Goal: Information Seeking & Learning: Find specific fact

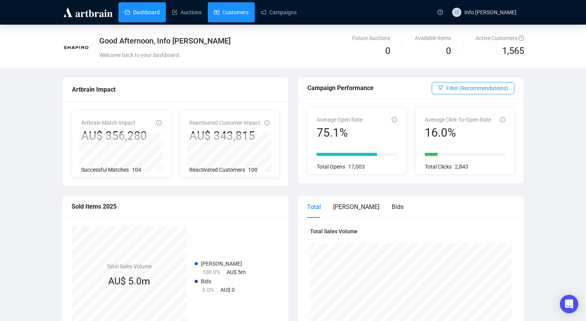
click at [217, 15] on link "Customers" at bounding box center [231, 12] width 35 height 20
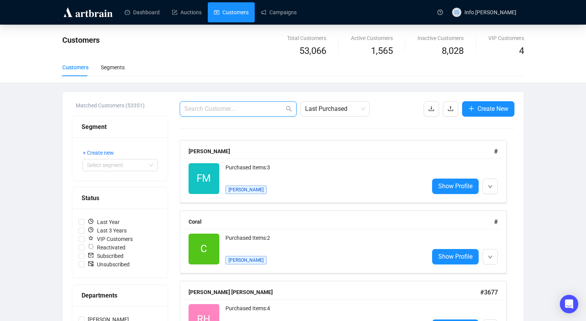
click at [207, 108] on input "text" at bounding box center [234, 108] width 100 height 9
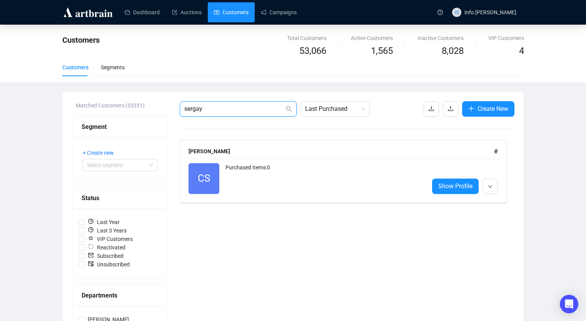
click at [196, 109] on input "sergay" at bounding box center [234, 108] width 100 height 9
click at [208, 110] on input "sergey" at bounding box center [234, 108] width 100 height 9
drag, startPoint x: 198, startPoint y: 111, endPoint x: 148, endPoint y: 111, distance: 49.2
click at [148, 111] on div "Matched Customers (53351) Segment + Create new Select segment Status Last Year …" at bounding box center [293, 267] width 442 height 333
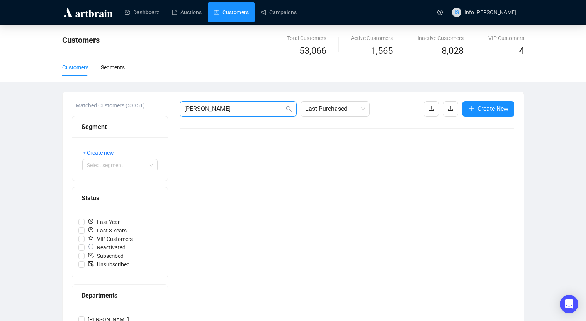
type input "shaun ser"
